Goal: Transaction & Acquisition: Purchase product/service

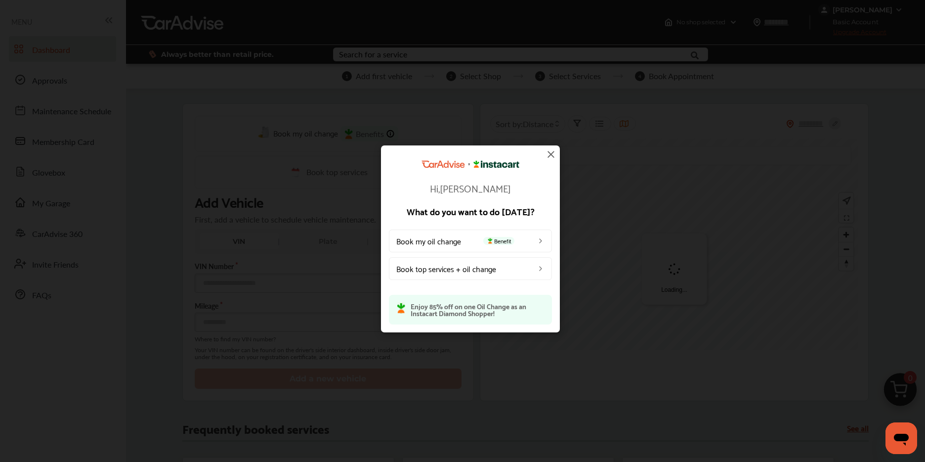
click at [549, 152] on img at bounding box center [551, 154] width 12 height 12
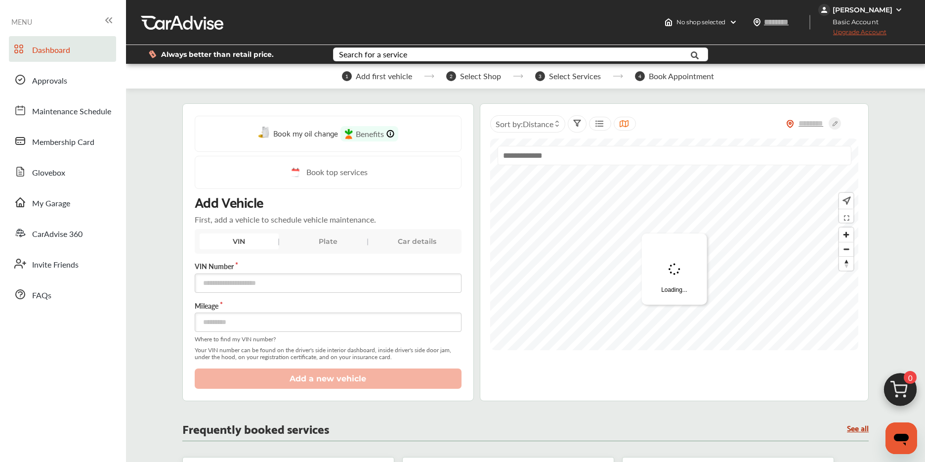
click at [321, 247] on div "Plate" at bounding box center [328, 241] width 79 height 16
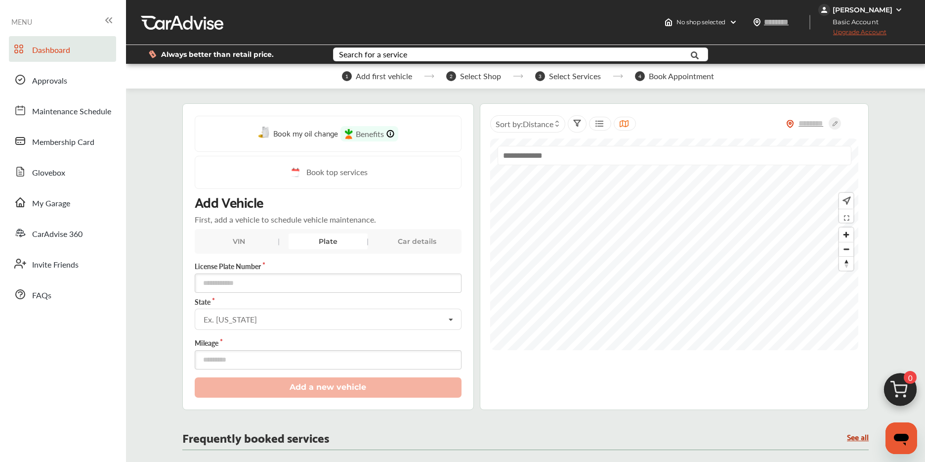
click at [252, 239] on div "VIN" at bounding box center [239, 241] width 79 height 16
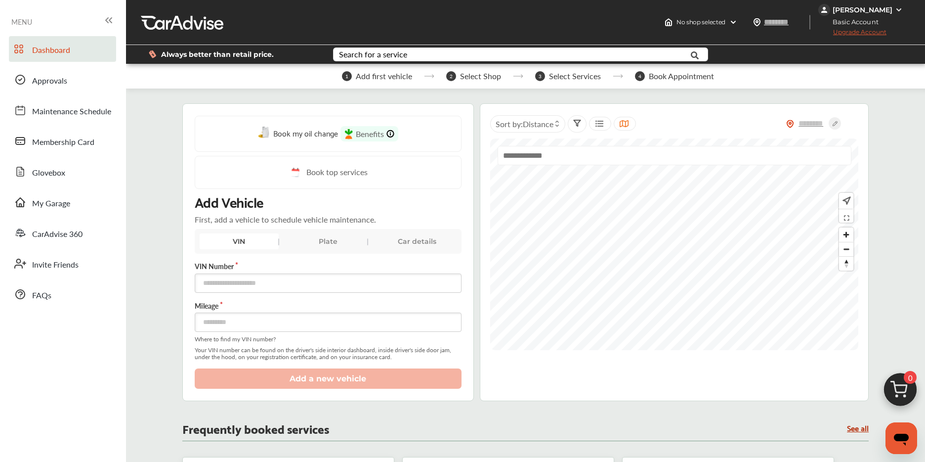
click at [415, 246] on div "Car details" at bounding box center [417, 241] width 79 height 16
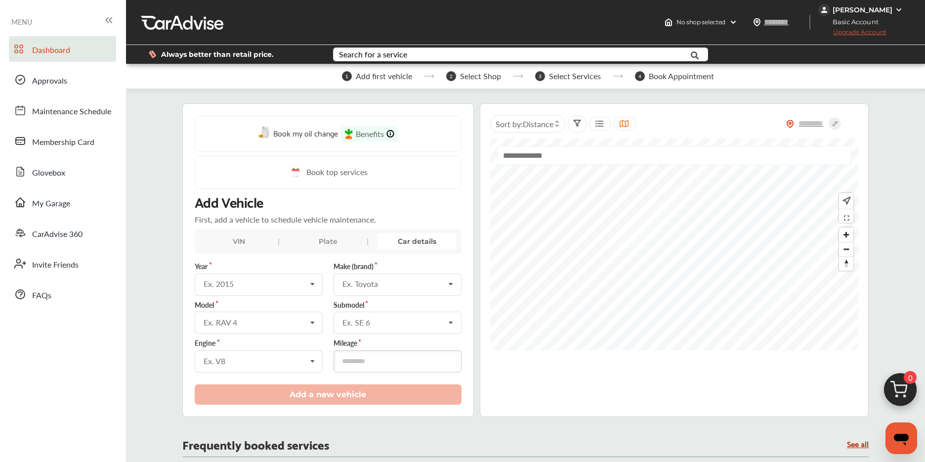
click at [323, 240] on div "Plate" at bounding box center [328, 241] width 79 height 16
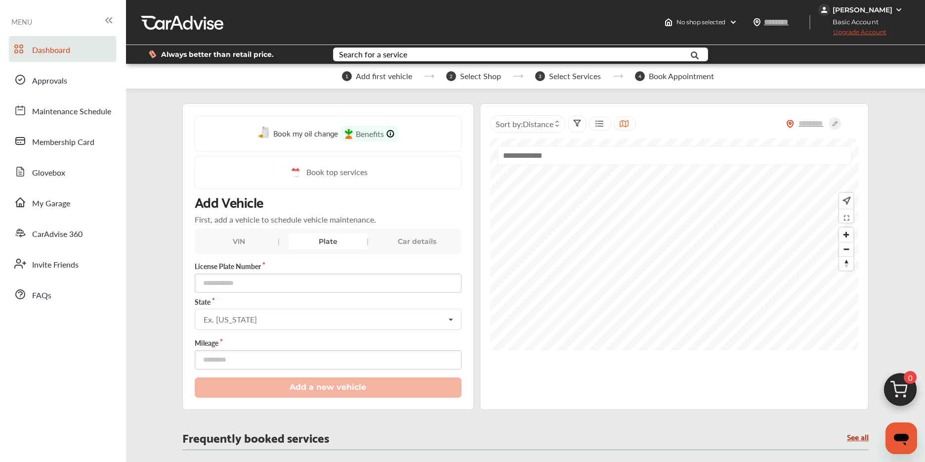
click at [254, 239] on div "VIN" at bounding box center [239, 241] width 79 height 16
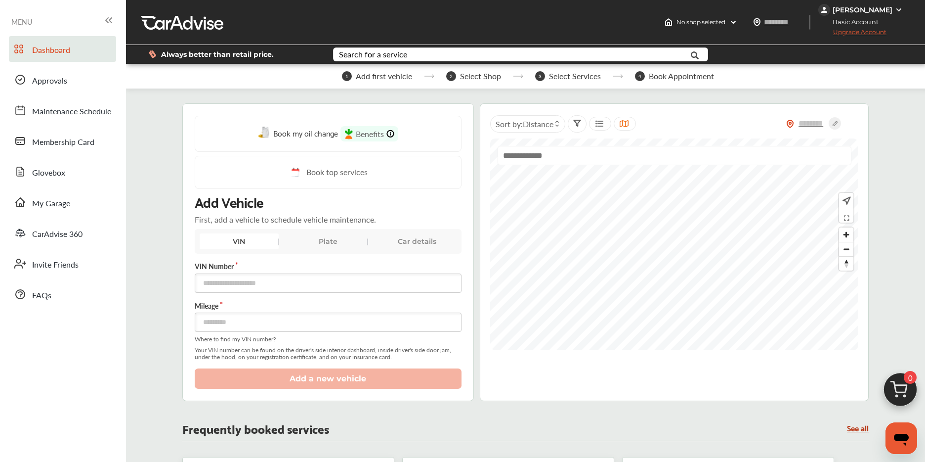
click at [400, 239] on div "Car details" at bounding box center [417, 241] width 79 height 16
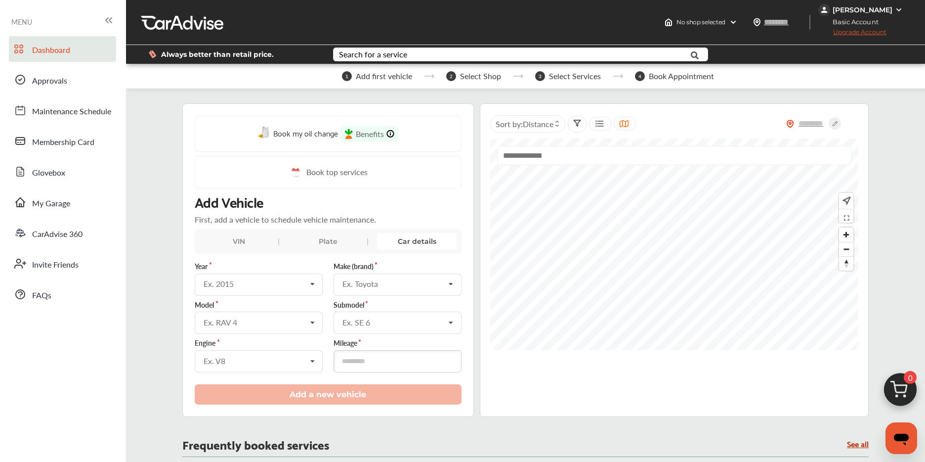
click at [319, 241] on div "Plate" at bounding box center [328, 241] width 79 height 16
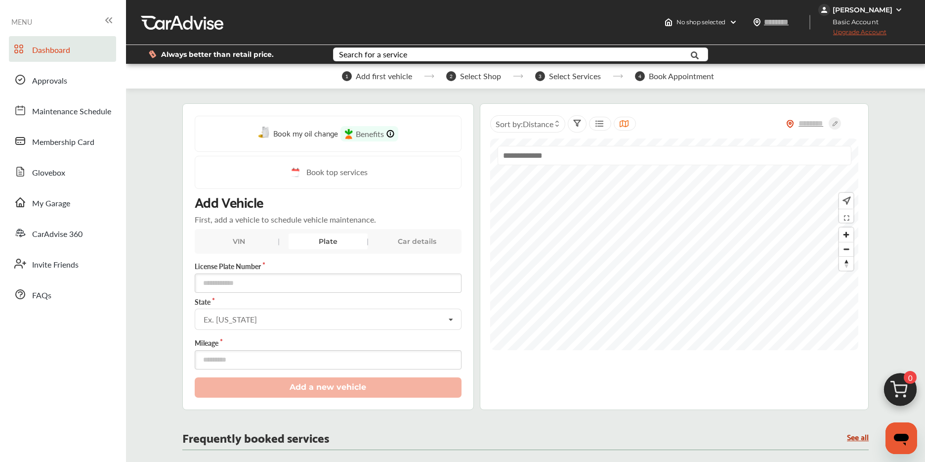
click at [251, 237] on div "VIN" at bounding box center [239, 241] width 79 height 16
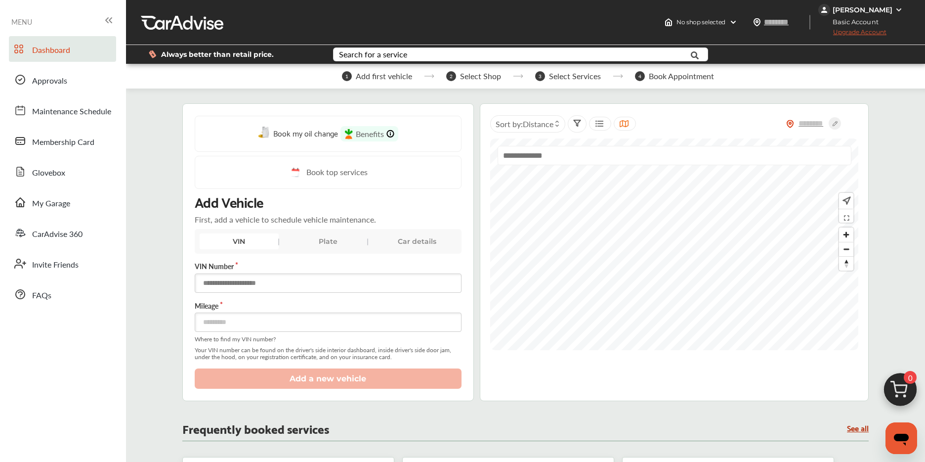
click at [275, 279] on input "text" at bounding box center [328, 282] width 267 height 19
click at [208, 285] on input "text" at bounding box center [328, 282] width 267 height 19
type input "**********"
click at [224, 322] on input "number" at bounding box center [328, 321] width 267 height 19
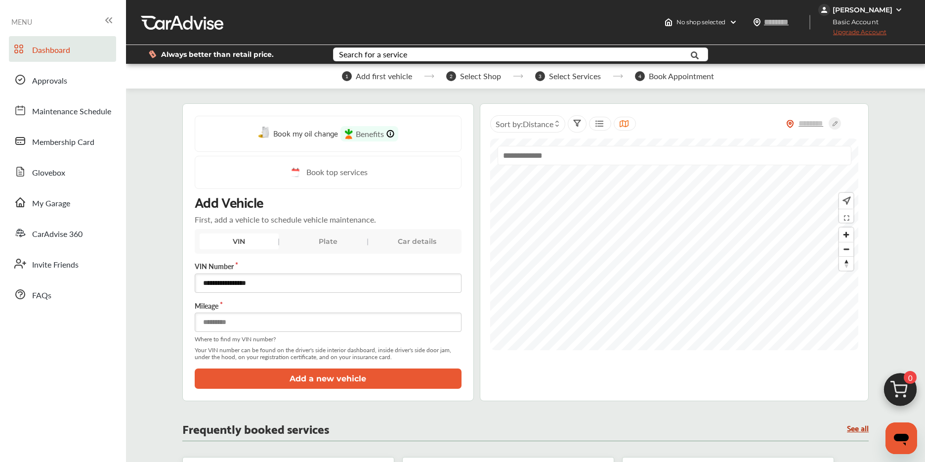
type input "******"
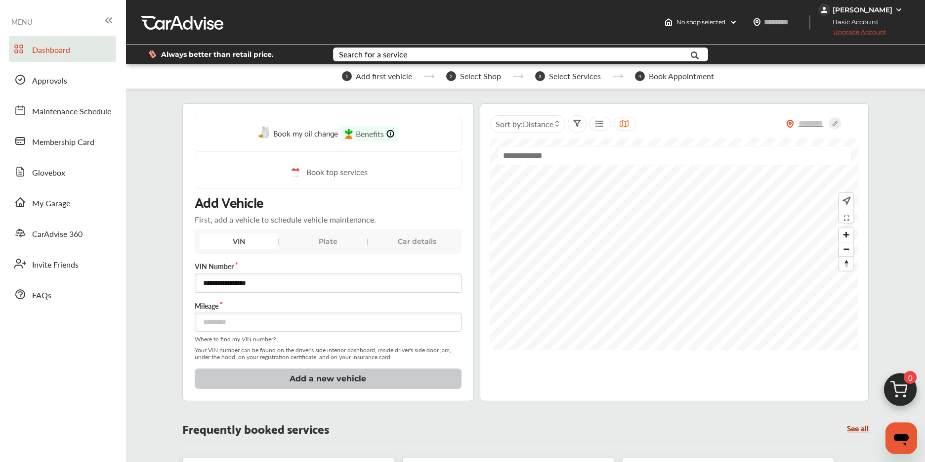
click at [308, 384] on button "Add a new vehicle" at bounding box center [328, 378] width 267 height 20
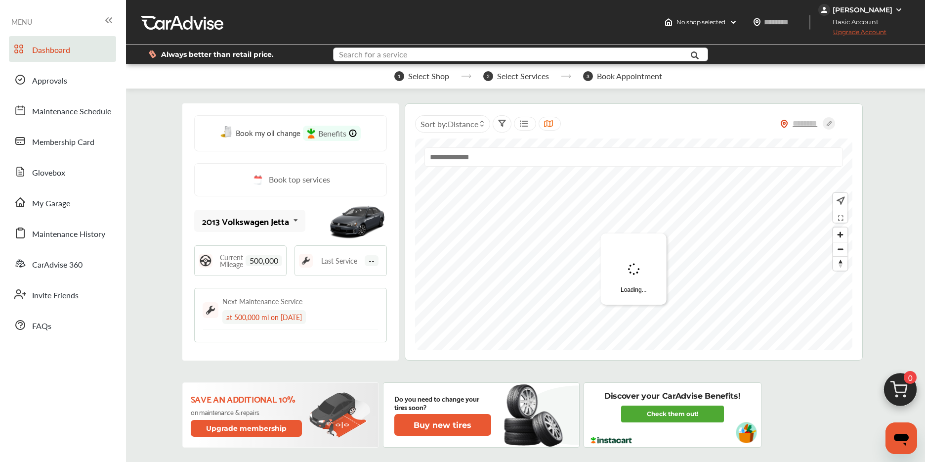
click at [517, 56] on input "text" at bounding box center [505, 55] width 343 height 15
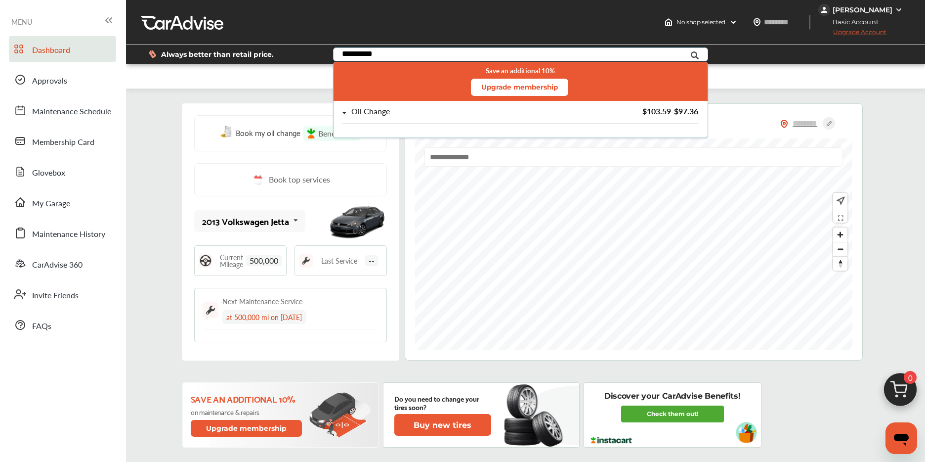
type input "**********"
click at [381, 115] on div "Oil Change" at bounding box center [371, 111] width 39 height 8
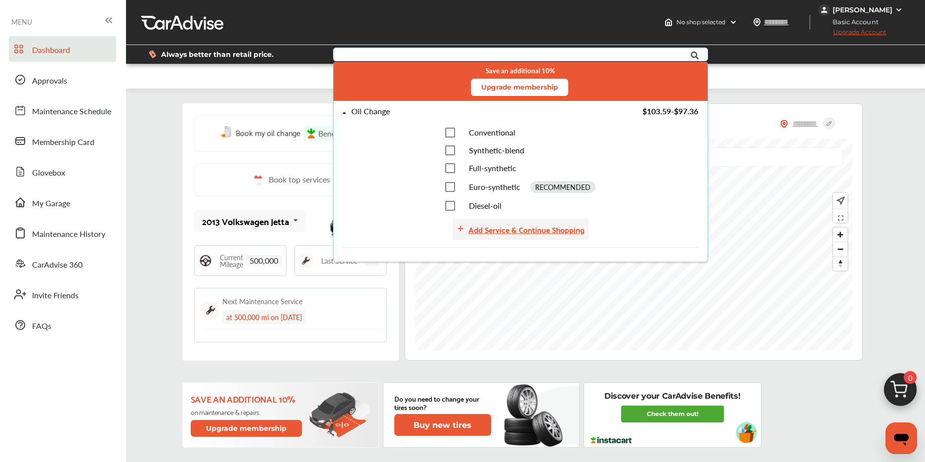
click at [499, 226] on div "Add Service & Continue Shopping" at bounding box center [527, 228] width 116 height 13
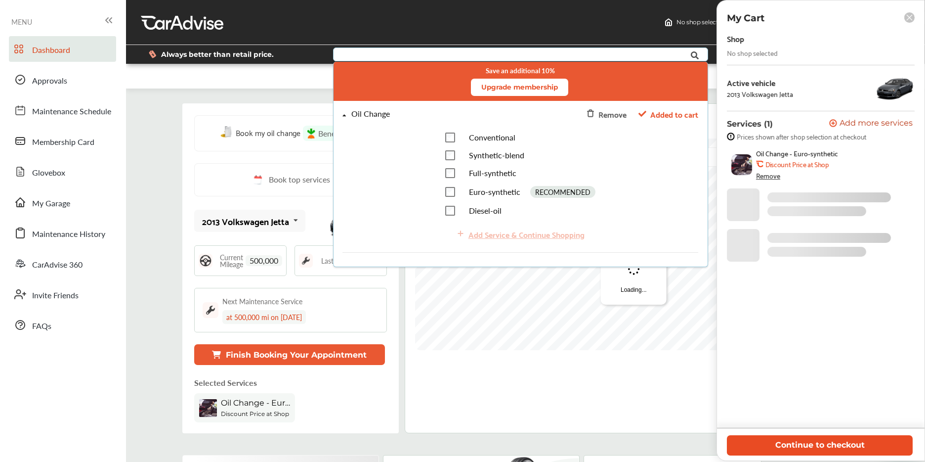
click at [773, 441] on button "Continue to checkout" at bounding box center [820, 445] width 186 height 20
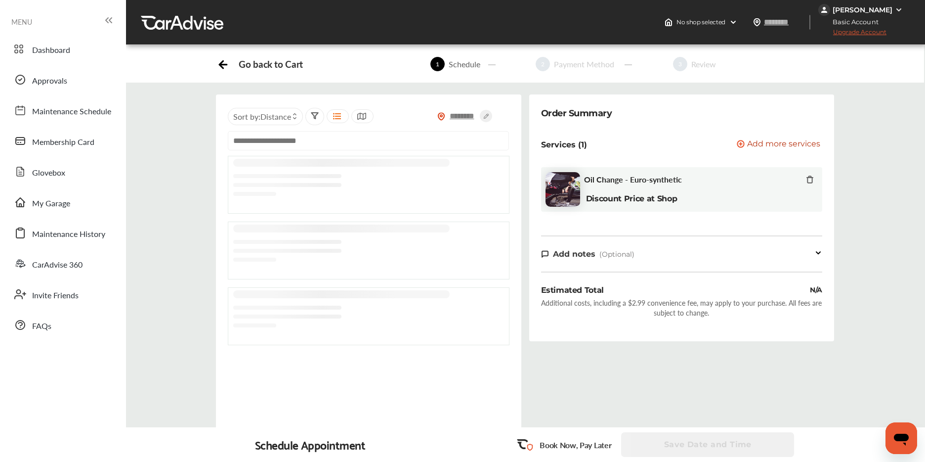
click at [458, 112] on input "text" at bounding box center [462, 116] width 35 height 10
type input "*"
type input "*****"
click at [483, 114] on icon at bounding box center [486, 116] width 12 height 12
type input "*****"
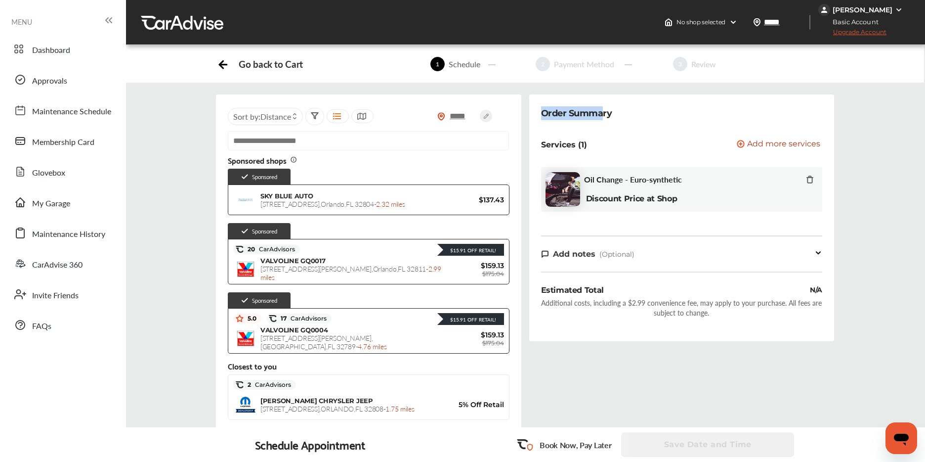
drag, startPoint x: 543, startPoint y: 115, endPoint x: 615, endPoint y: 112, distance: 71.7
click at [605, 111] on div "Order Summary" at bounding box center [576, 113] width 71 height 14
click at [615, 112] on div "Order Summary Services (1) Add a service Add more services Oil Change - Euro-sy…" at bounding box center [682, 217] width 306 height 247
drag, startPoint x: 614, startPoint y: 112, endPoint x: 559, endPoint y: 112, distance: 55.4
click at [536, 101] on div "Order Summary Services (1) Add a service Add more services Oil Change - Euro-sy…" at bounding box center [682, 217] width 306 height 247
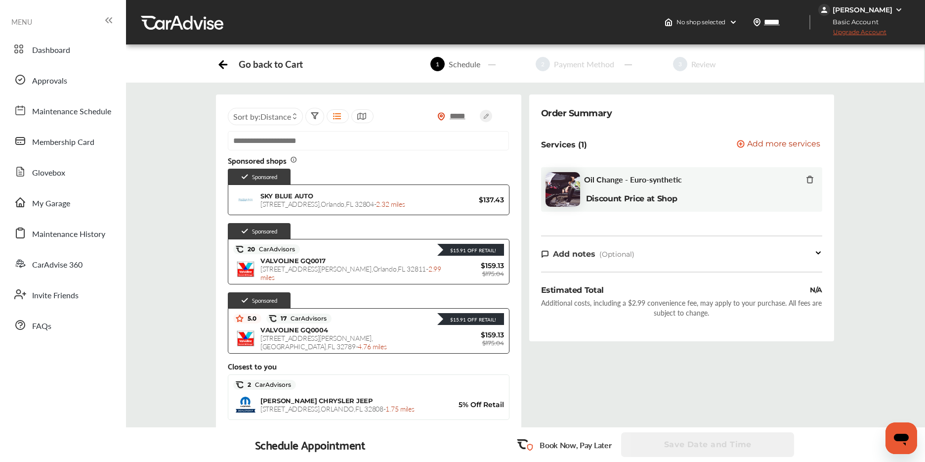
click at [526, 296] on div "Order Summary Services (1) Add a service Add more services Oil Change - Euro-sy…" at bounding box center [682, 276] width 313 height 364
click at [524, 171] on div "***** Sort by : Distance Sponsored shops Sponsored SKY BLUE AUTO 2575 W. Coloni…" at bounding box center [368, 276] width 313 height 364
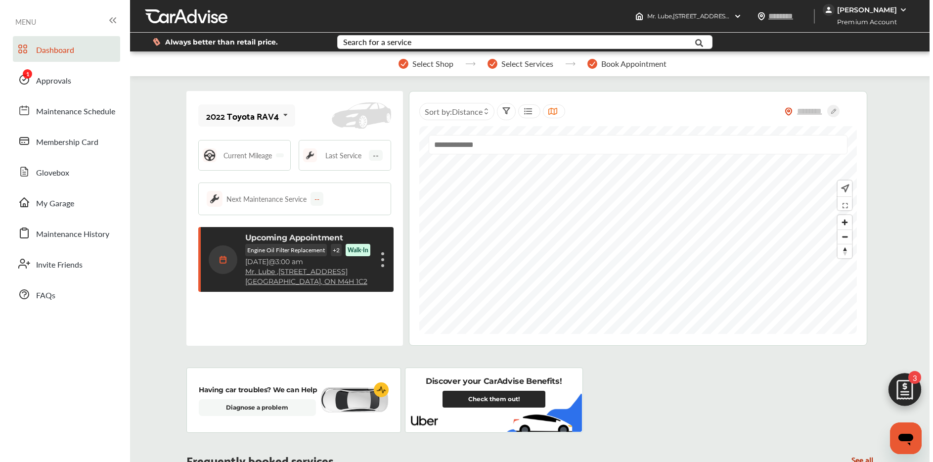
scroll to position [141, 0]
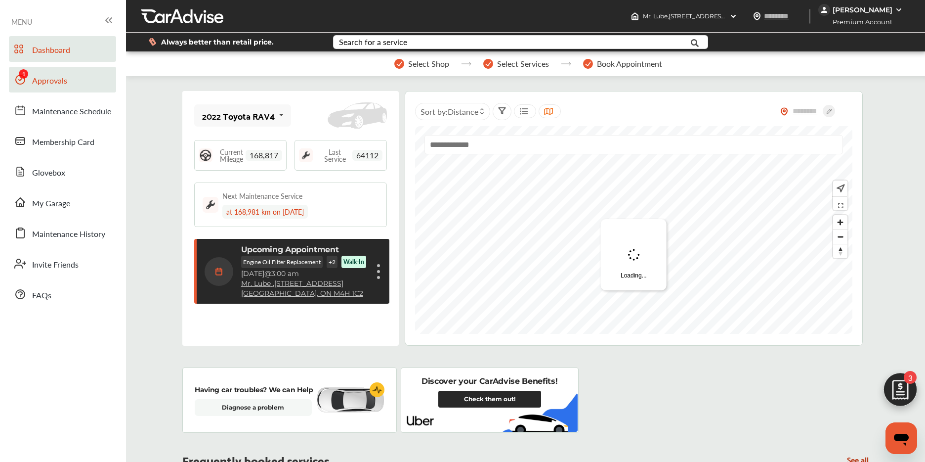
click at [67, 88] on link "Approvals" at bounding box center [62, 80] width 107 height 26
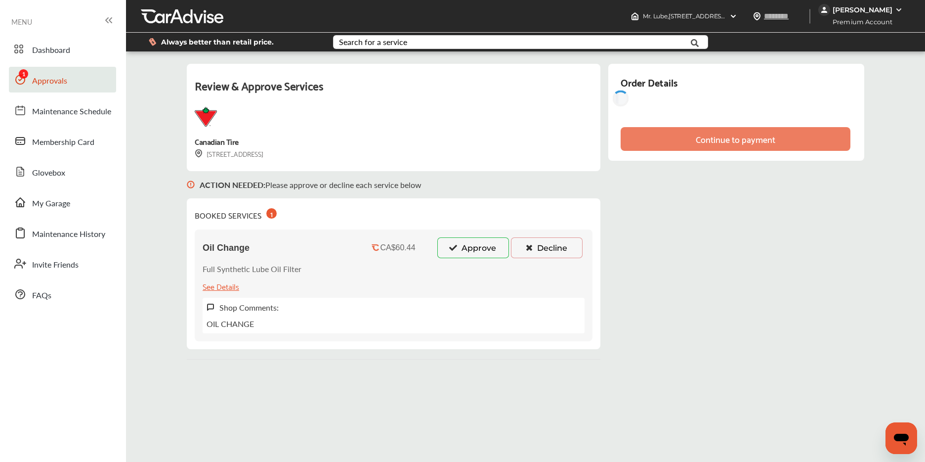
click at [464, 240] on button "Approve" at bounding box center [474, 247] width 72 height 21
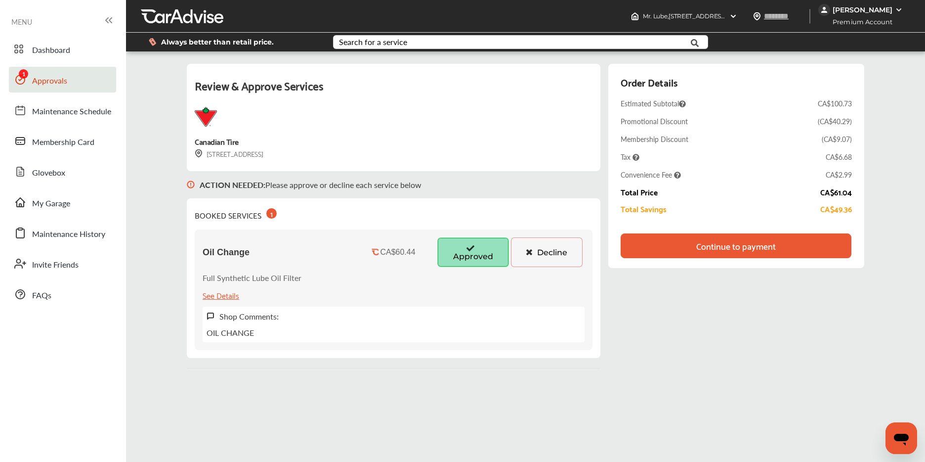
click at [862, 6] on div "[PERSON_NAME]" at bounding box center [863, 9] width 60 height 9
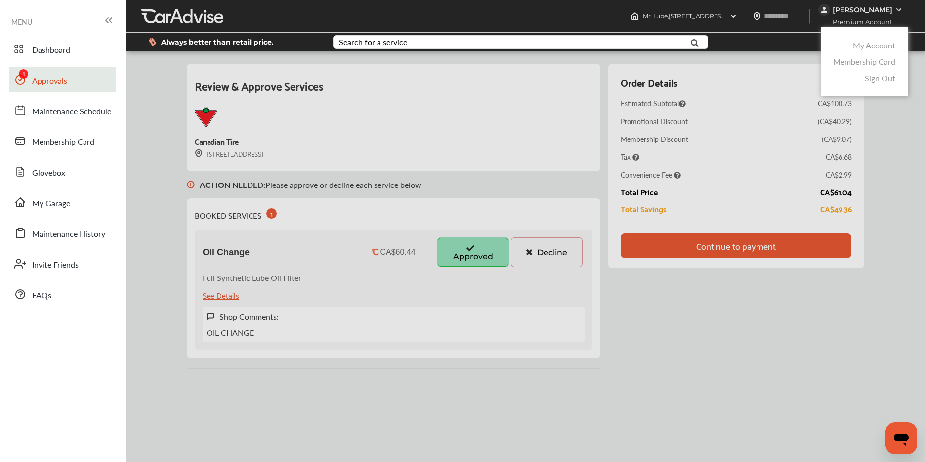
click at [862, 40] on link "My Account" at bounding box center [874, 45] width 43 height 11
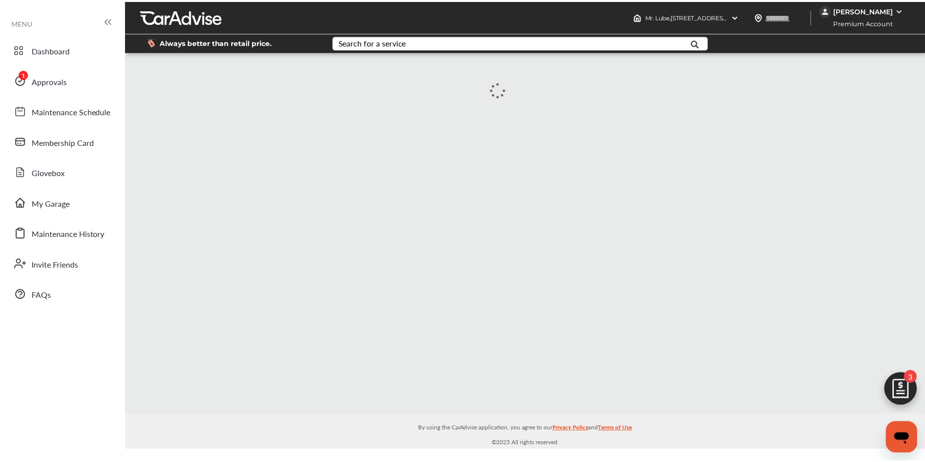
scroll to position [141, 0]
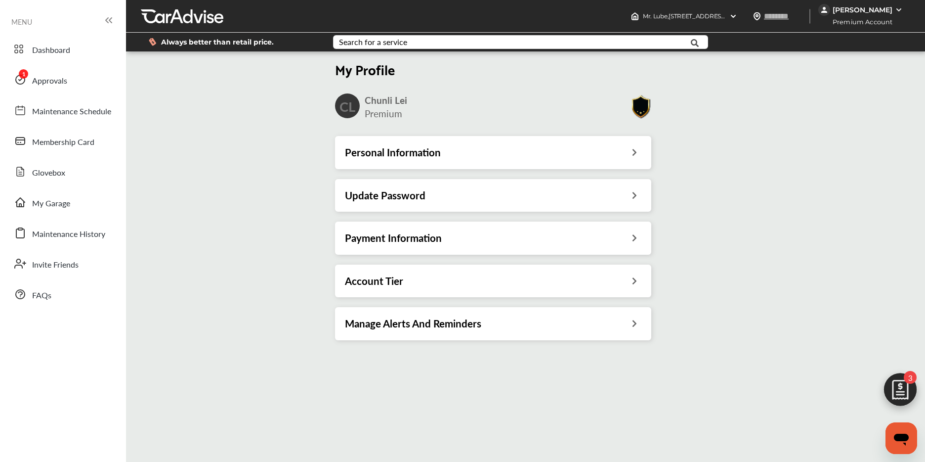
click at [433, 154] on h3 "Personal Information" at bounding box center [393, 152] width 96 height 13
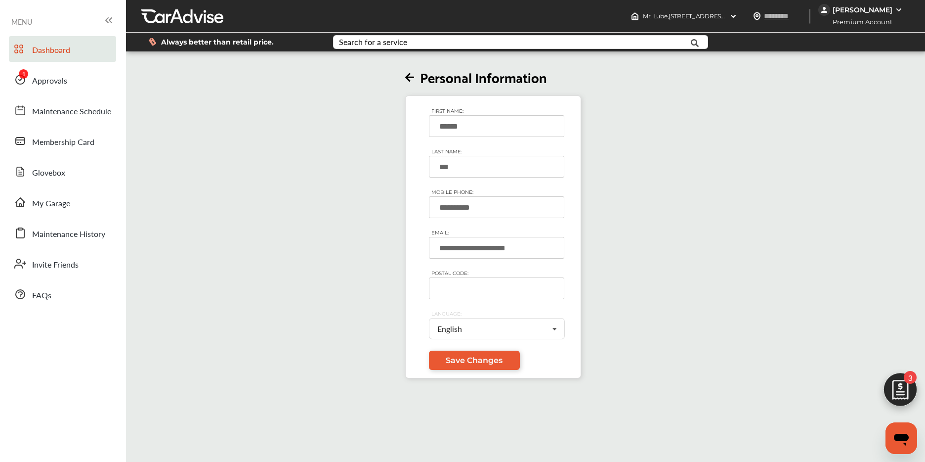
click at [61, 57] on link "Dashboard" at bounding box center [62, 49] width 107 height 26
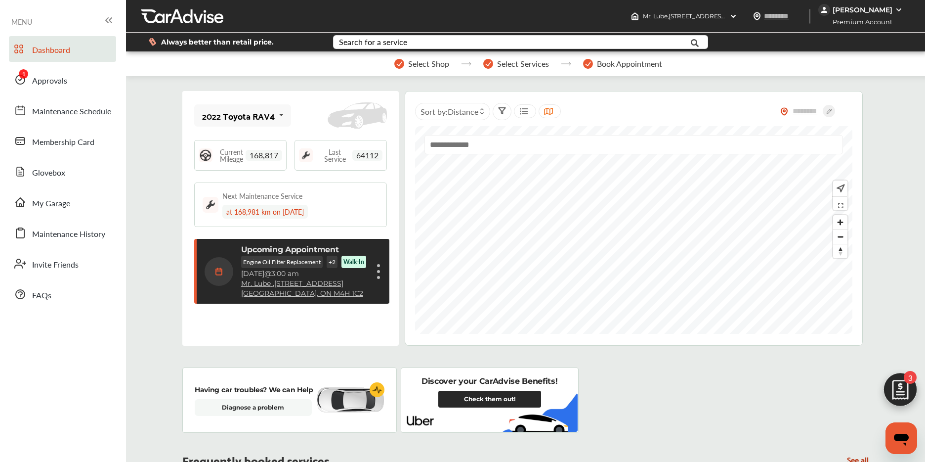
click at [863, 7] on div "[PERSON_NAME]" at bounding box center [863, 9] width 60 height 9
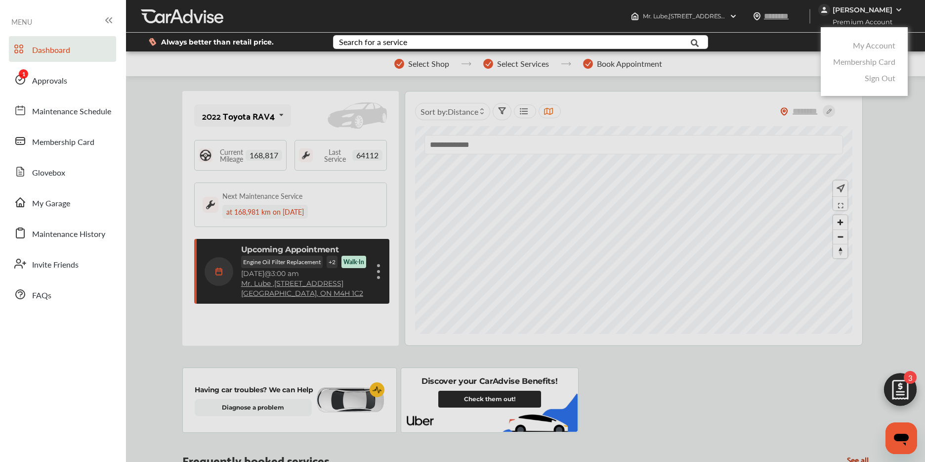
click at [864, 42] on link "My Account" at bounding box center [874, 45] width 43 height 11
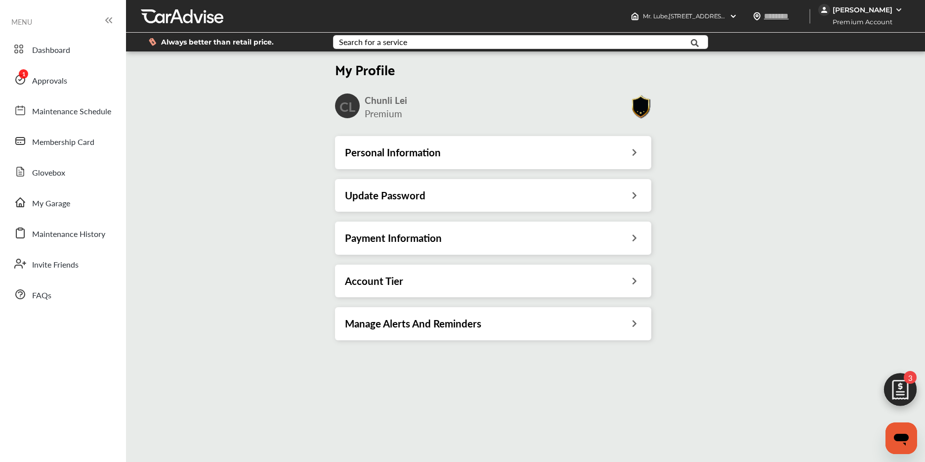
click at [477, 157] on div "Personal Information" at bounding box center [493, 152] width 297 height 13
